Goal: Information Seeking & Learning: Learn about a topic

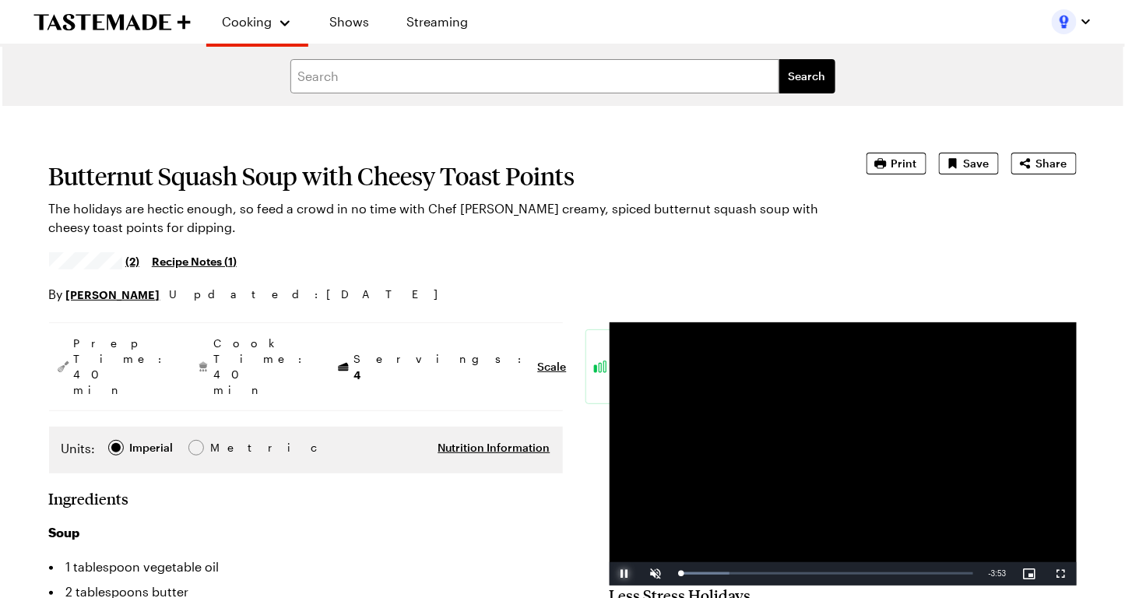
click at [625, 574] on span "Video Player" at bounding box center [625, 574] width 31 height 0
type textarea "x"
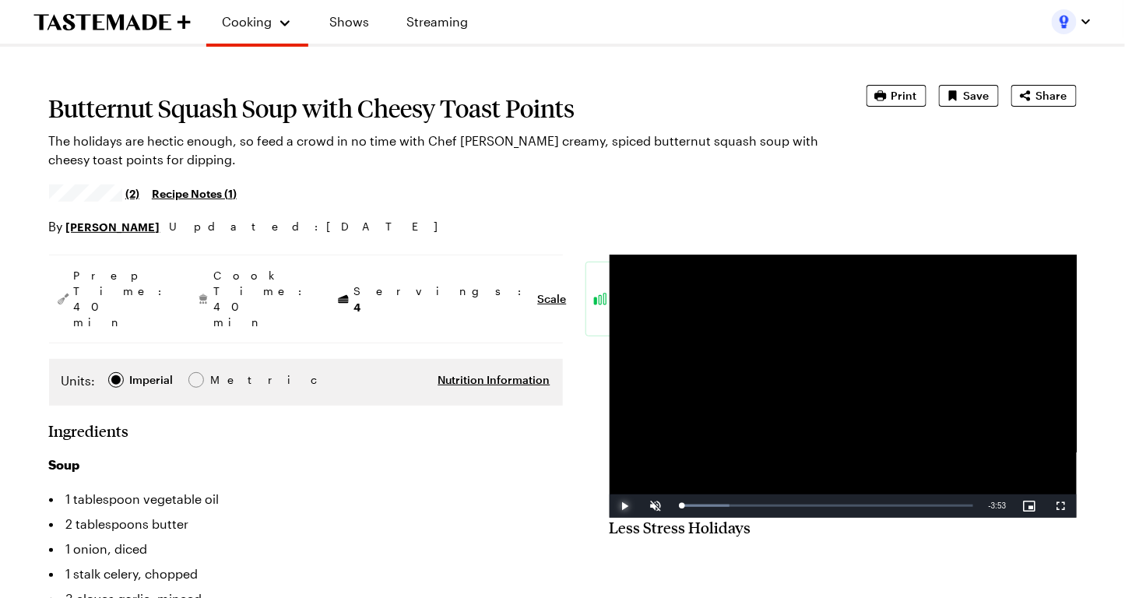
scroll to position [64, 0]
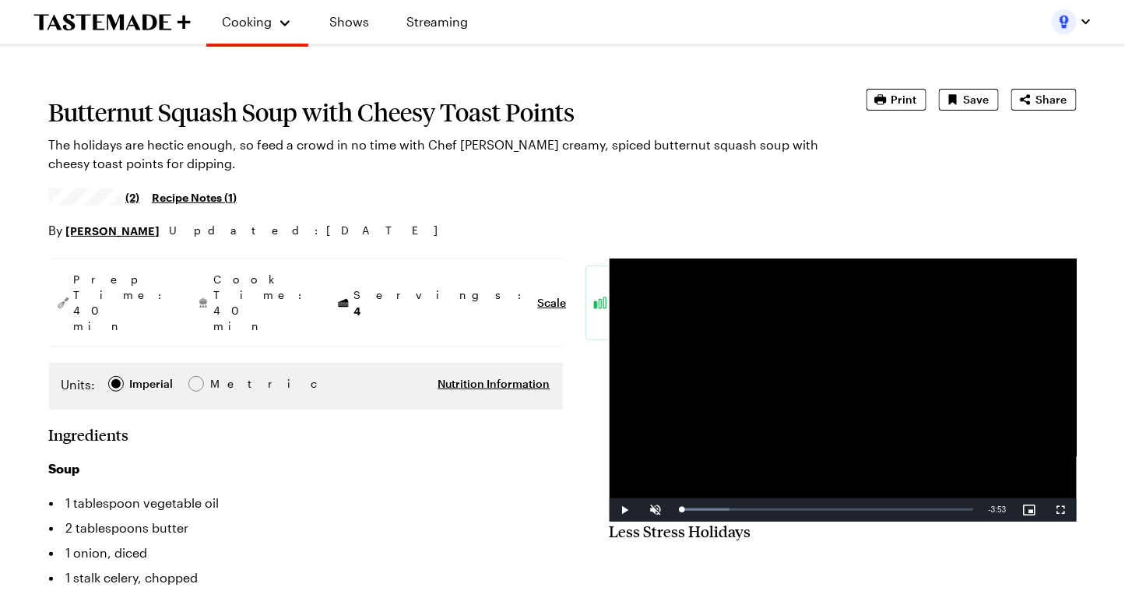
click at [333, 125] on h1 "Butternut Squash Soup with Cheesy Toast Points" at bounding box center [436, 112] width 774 height 28
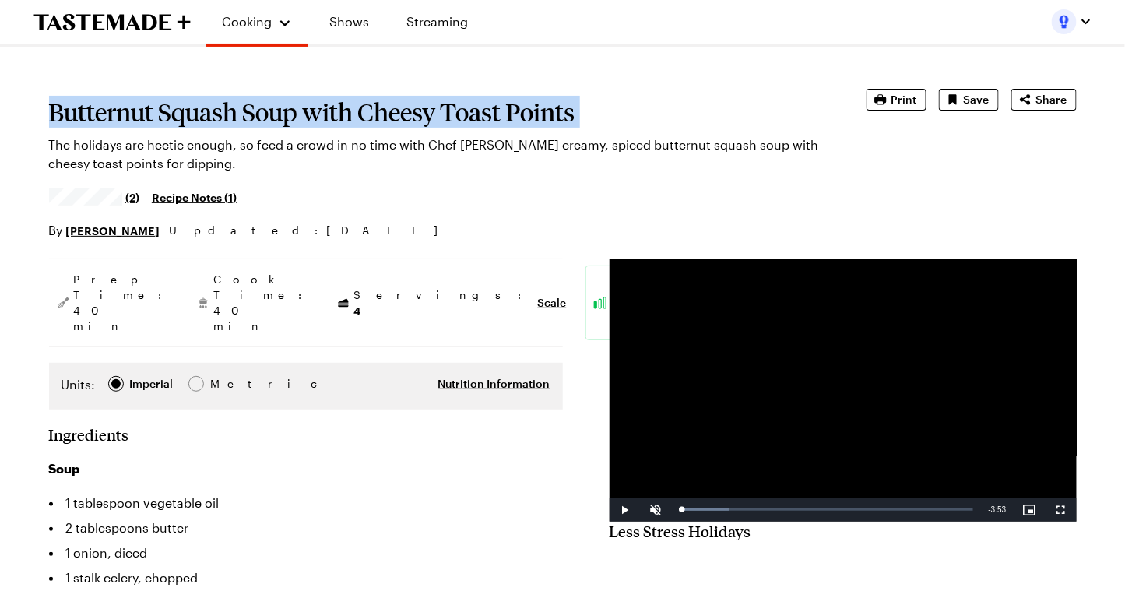
click at [333, 125] on h1 "Butternut Squash Soup with Cheesy Toast Points" at bounding box center [436, 112] width 774 height 28
copy h1 "Butternut Squash Soup with Cheesy Toast Points"
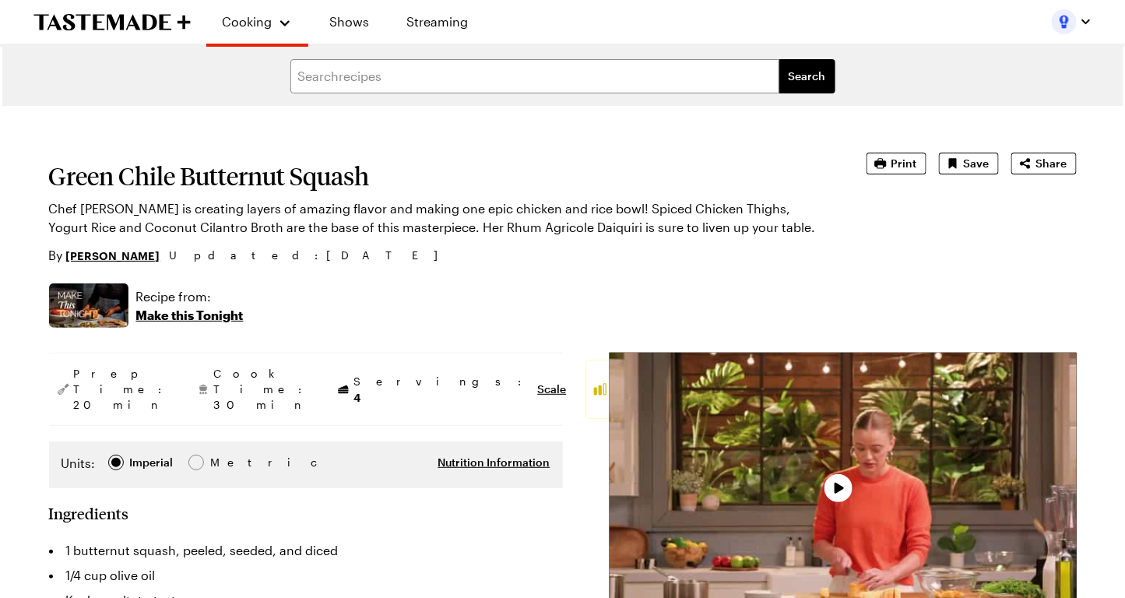
click at [168, 168] on h1 "Green Chile Butternut Squash" at bounding box center [436, 176] width 774 height 28
type textarea "x"
click at [168, 169] on h1 "Green Chile Butternut Squash" at bounding box center [436, 176] width 774 height 28
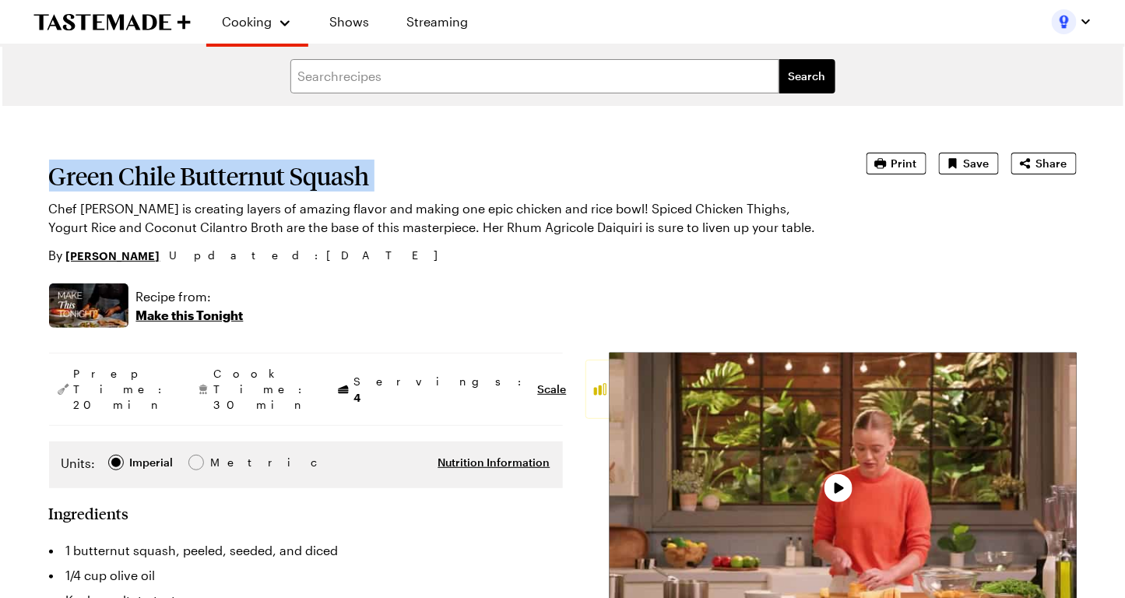
click at [168, 169] on h1 "Green Chile Butternut Squash" at bounding box center [436, 176] width 774 height 28
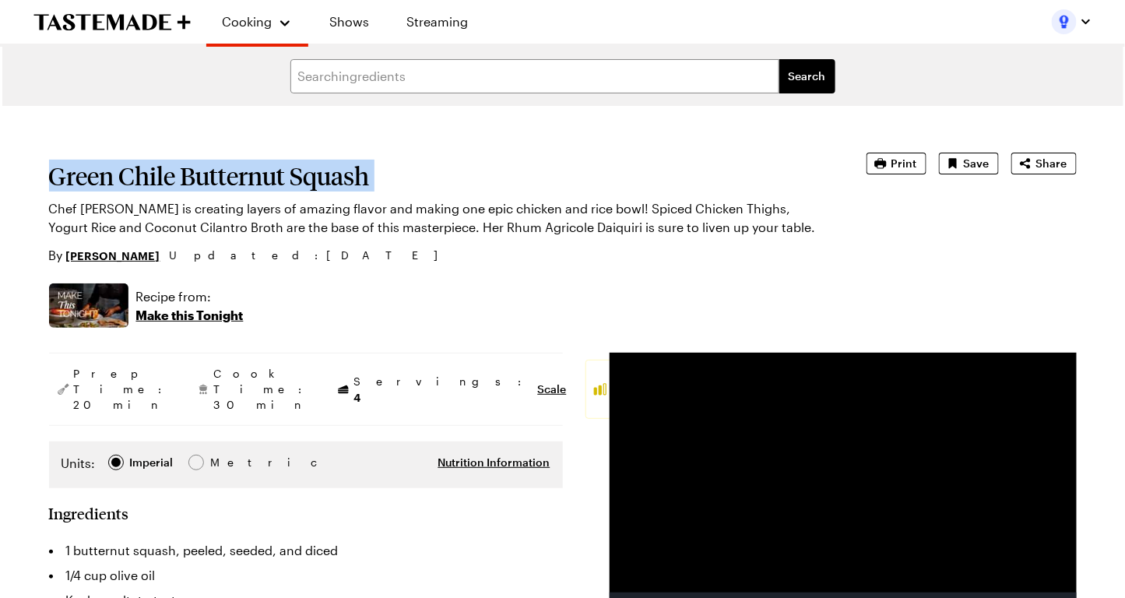
copy h1 "Green Chile Butternut Squash"
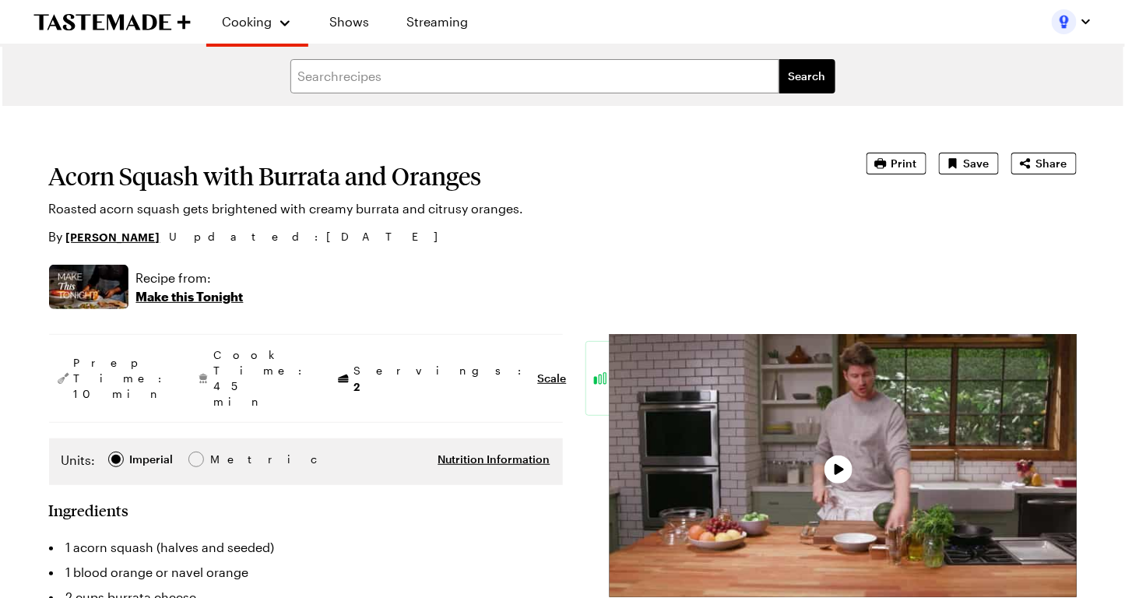
type textarea "x"
click at [371, 159] on section "Acorn Squash with Burrata and Oranges Roasted acorn squash gets brightened with…" at bounding box center [436, 199] width 774 height 93
click at [368, 175] on h1 "Acorn Squash with Burrata and Oranges" at bounding box center [436, 176] width 774 height 28
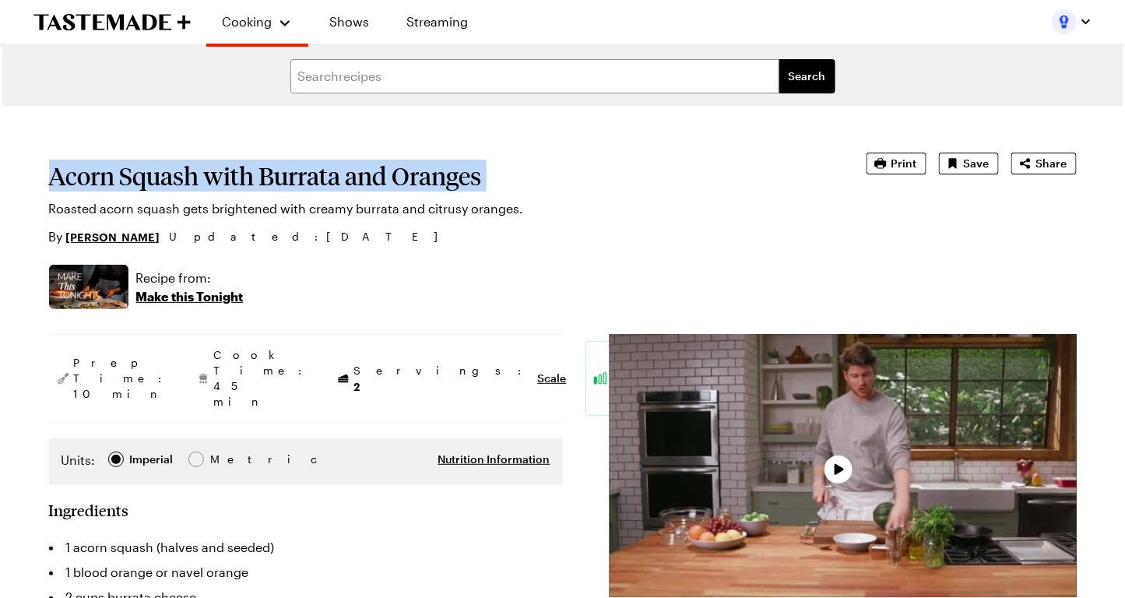
click at [368, 175] on h1 "Acorn Squash with Burrata and Oranges" at bounding box center [436, 176] width 774 height 28
copy h1 "Acorn Squash with Burrata and Oranges"
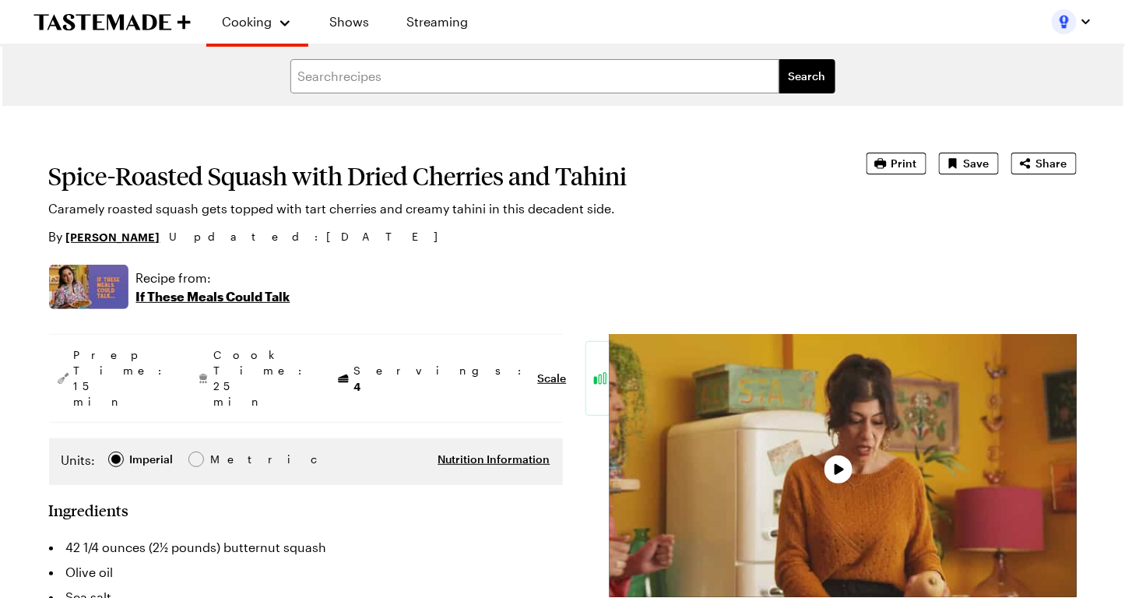
click at [327, 162] on h1 "Spice-Roasted Squash with Dried Cherries and Tahini" at bounding box center [436, 176] width 774 height 28
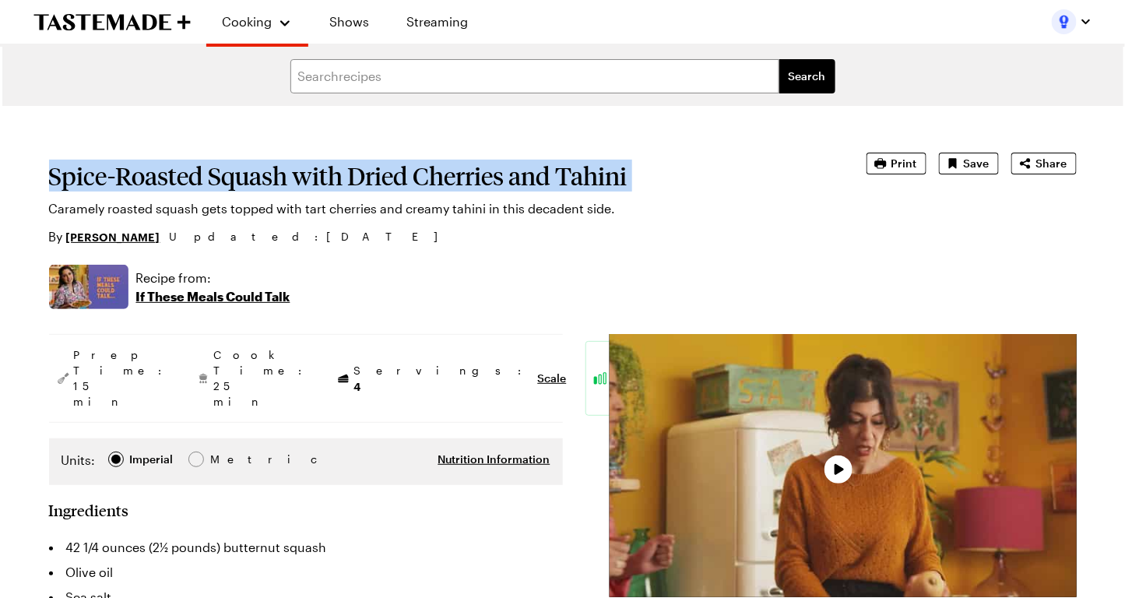
click at [327, 162] on h1 "Spice-Roasted Squash with Dried Cherries and Tahini" at bounding box center [436, 176] width 774 height 28
type textarea "x"
copy h1 "Spice-Roasted Squash with Dried Cherries and Tahini"
